Goal: Ask a question

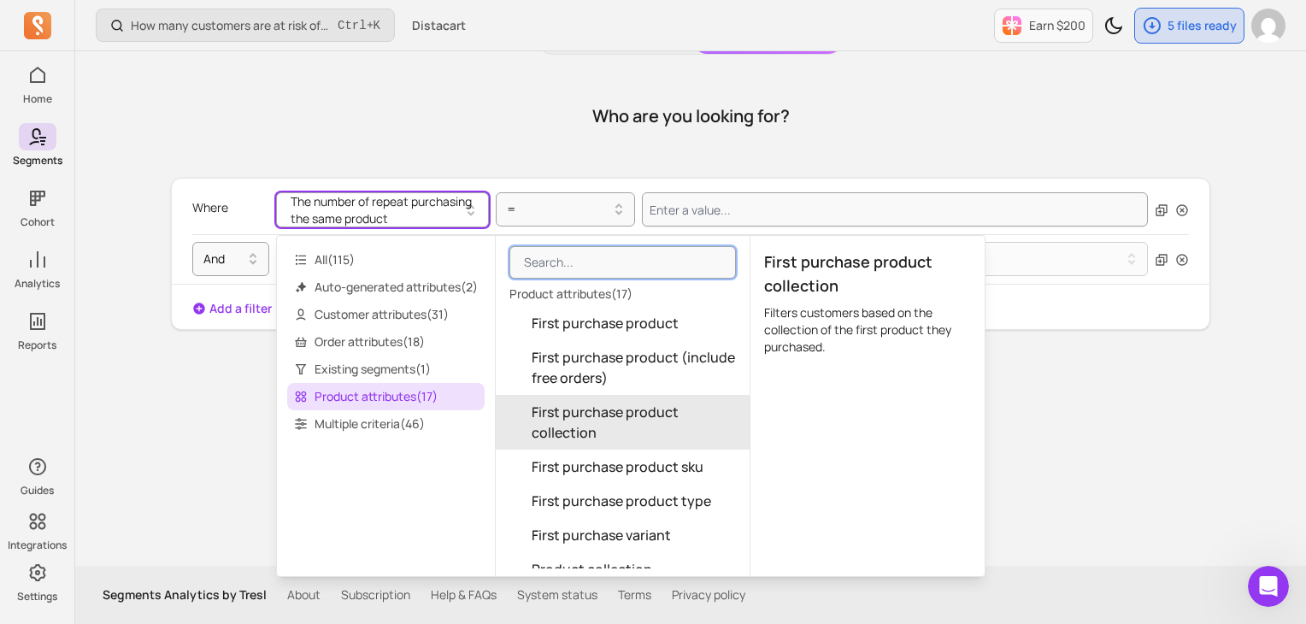
scroll to position [469, 0]
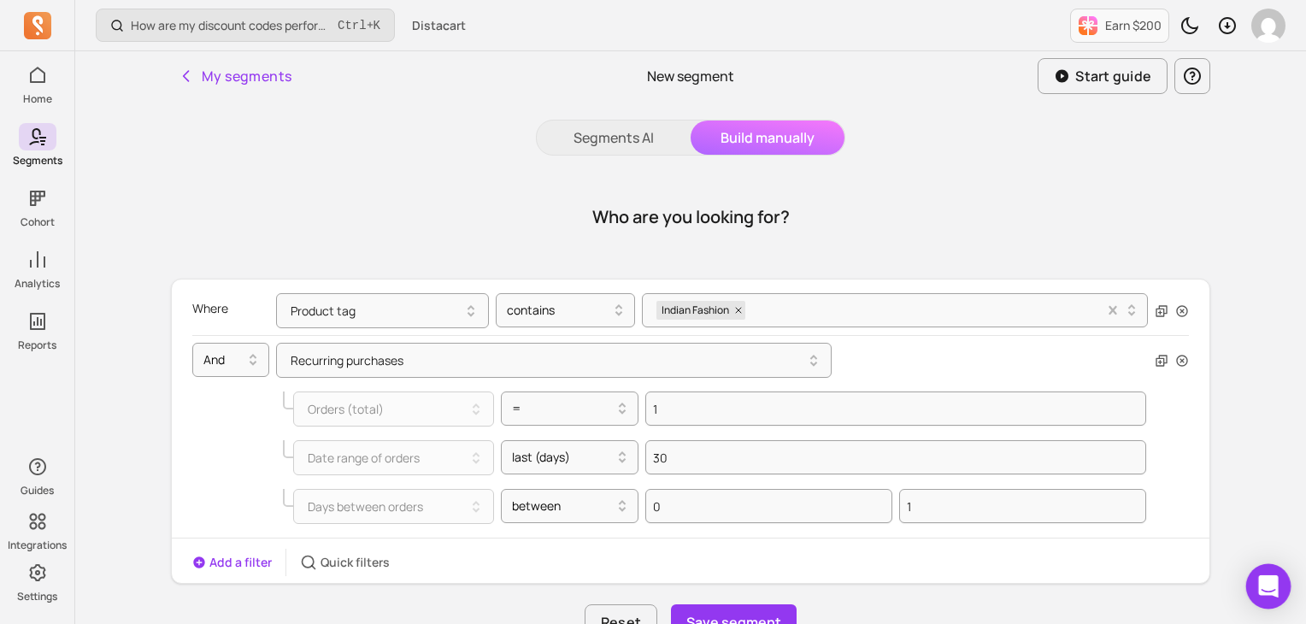
click at [1271, 579] on icon "Open Intercom Messenger" at bounding box center [1268, 586] width 20 height 22
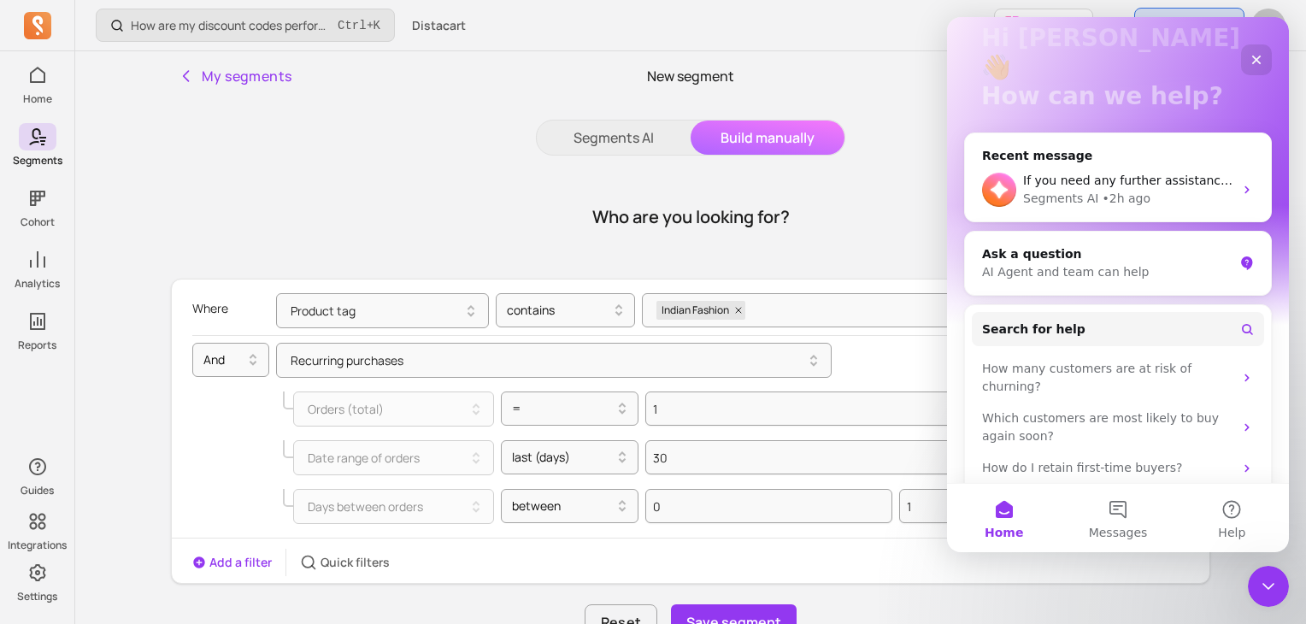
scroll to position [115, 0]
click at [1114, 514] on button "Messages" at bounding box center [1118, 518] width 114 height 68
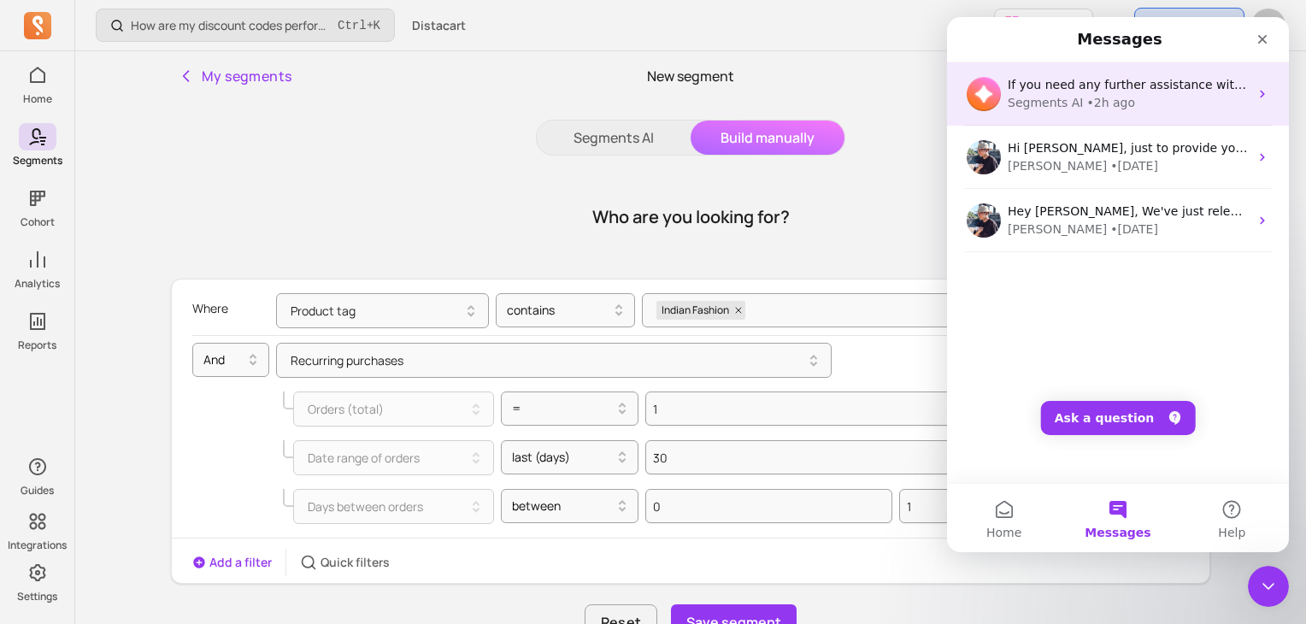
click at [1068, 94] on div "Segments AI" at bounding box center [1045, 103] width 75 height 18
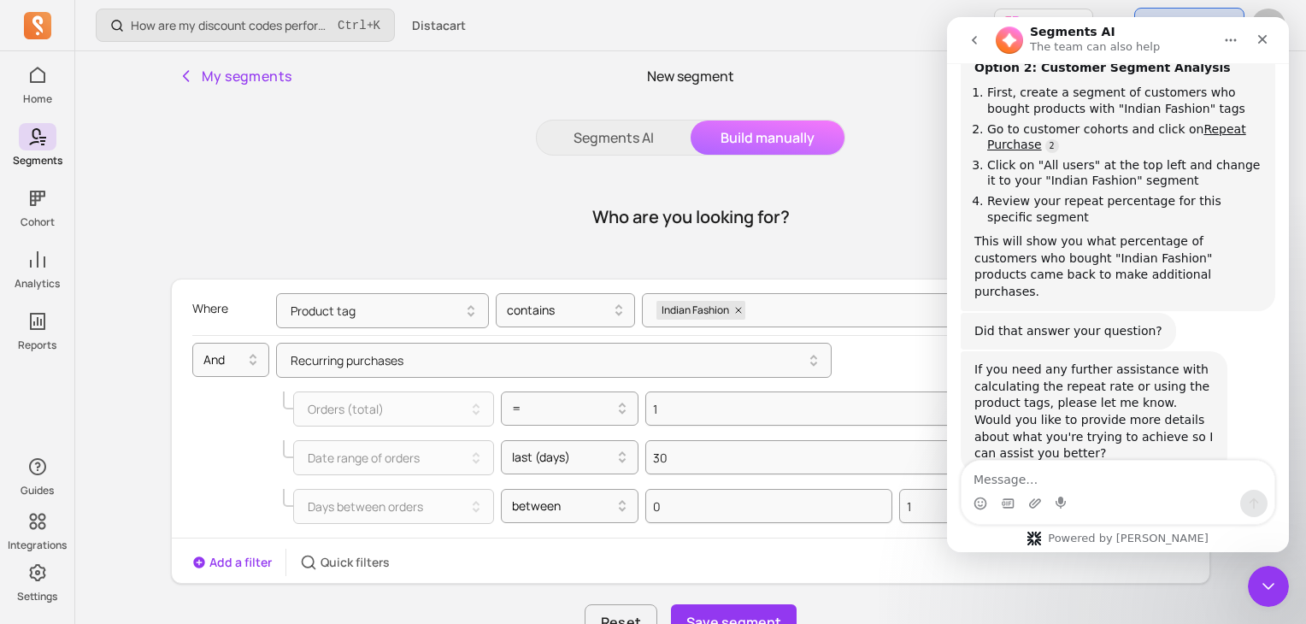
scroll to position [538, 0]
